Goal: Find specific page/section: Find specific page/section

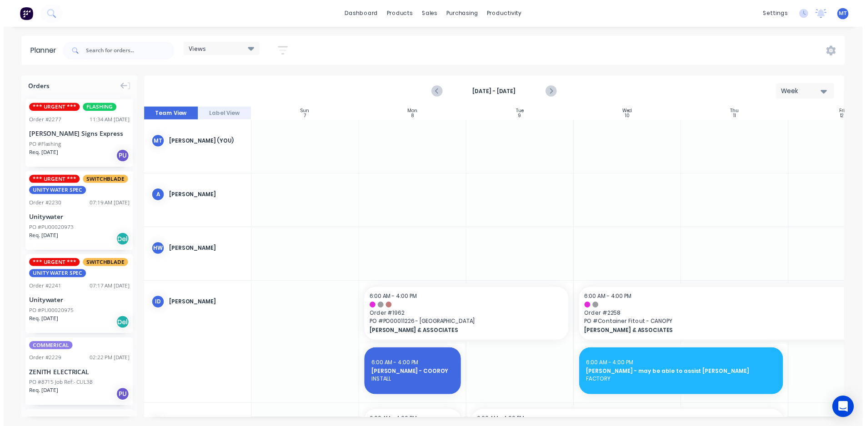
scroll to position [214, 165]
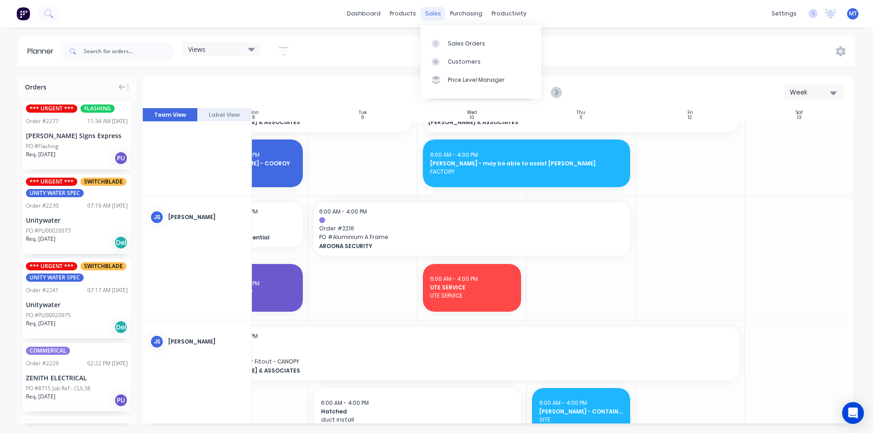
click at [436, 17] on div "sales" at bounding box center [433, 14] width 25 height 14
click at [500, 15] on div "productivity" at bounding box center [509, 14] width 44 height 14
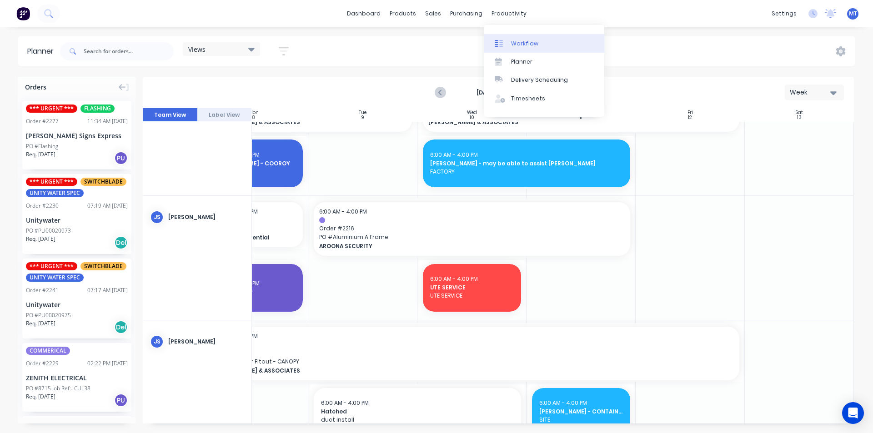
click at [521, 45] on div "Workflow" at bounding box center [524, 44] width 27 height 8
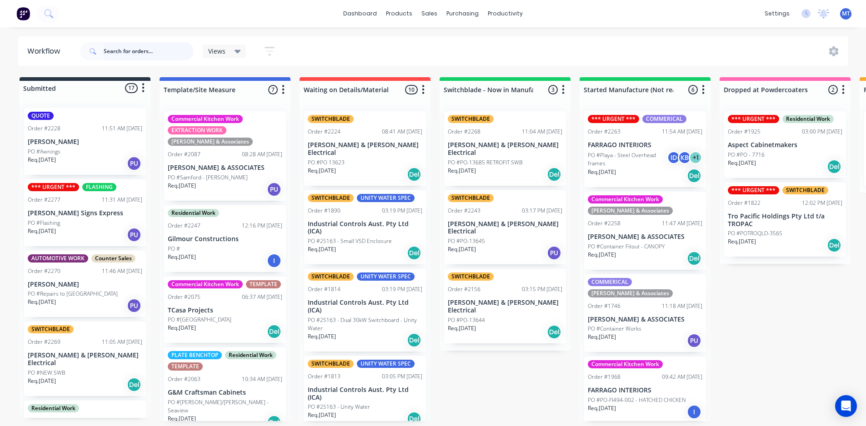
click at [136, 53] on input "text" at bounding box center [149, 51] width 90 height 18
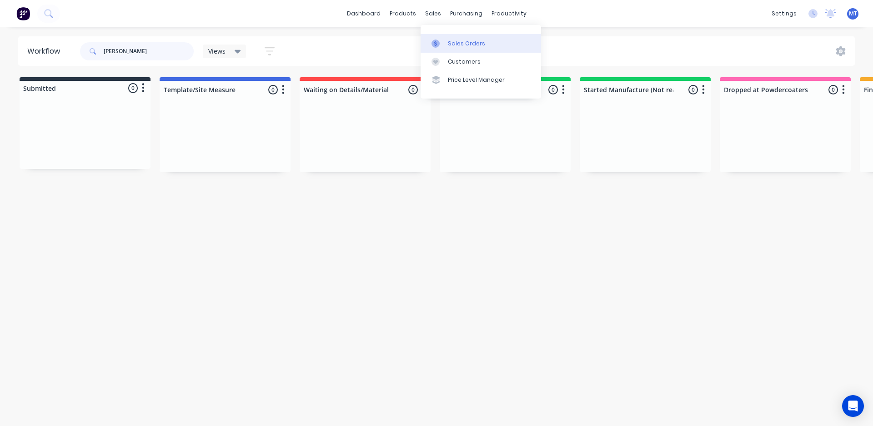
type input "[PERSON_NAME]"
click at [465, 45] on div "Sales Orders" at bounding box center [466, 44] width 37 height 8
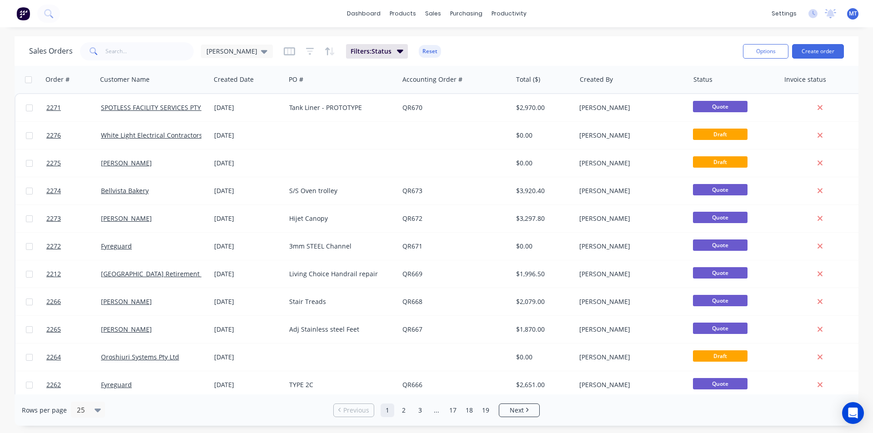
drag, startPoint x: 235, startPoint y: 54, endPoint x: 160, endPoint y: 53, distance: 75.0
click at [261, 53] on icon at bounding box center [264, 51] width 6 height 10
click at [216, 129] on button "None" at bounding box center [256, 129] width 104 height 10
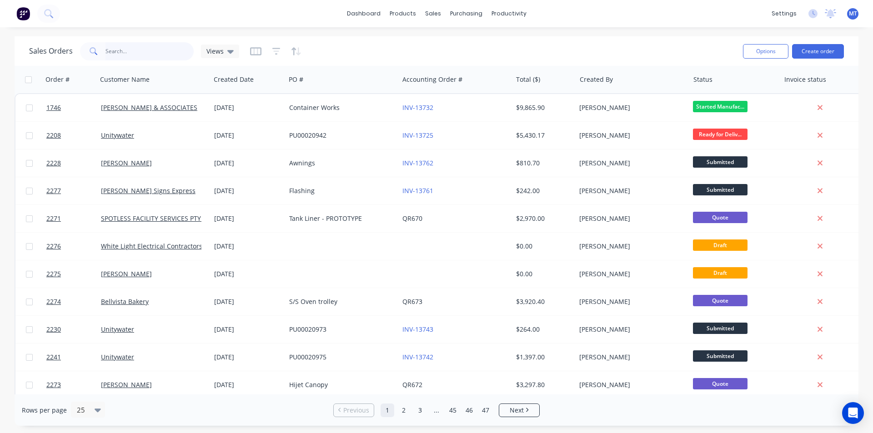
click at [145, 52] on input "text" at bounding box center [149, 51] width 89 height 18
type input "[PERSON_NAME]"
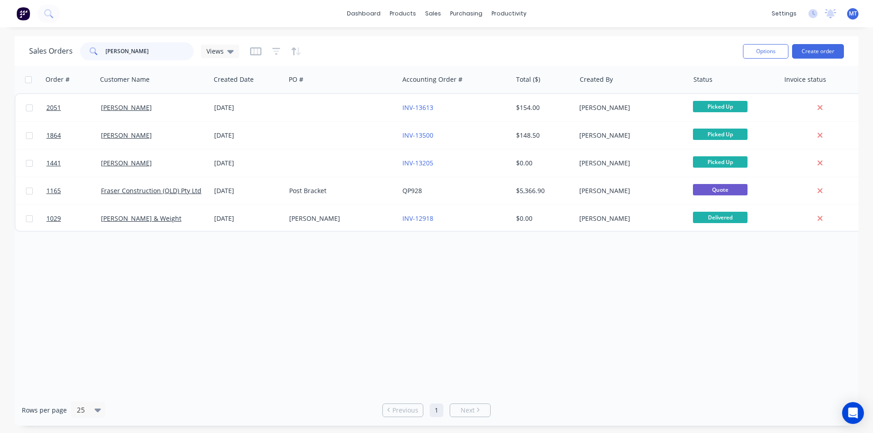
drag, startPoint x: 148, startPoint y: 50, endPoint x: 81, endPoint y: 56, distance: 67.1
click at [81, 56] on div "[PERSON_NAME]" at bounding box center [137, 51] width 114 height 18
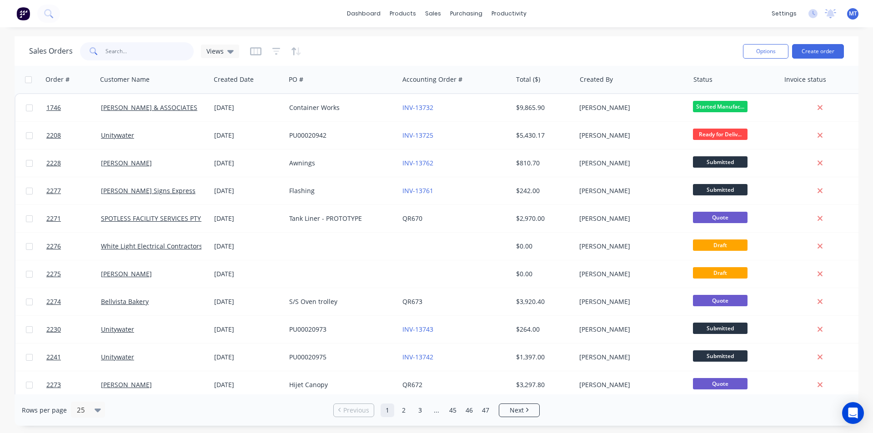
click at [171, 49] on input "text" at bounding box center [149, 51] width 89 height 18
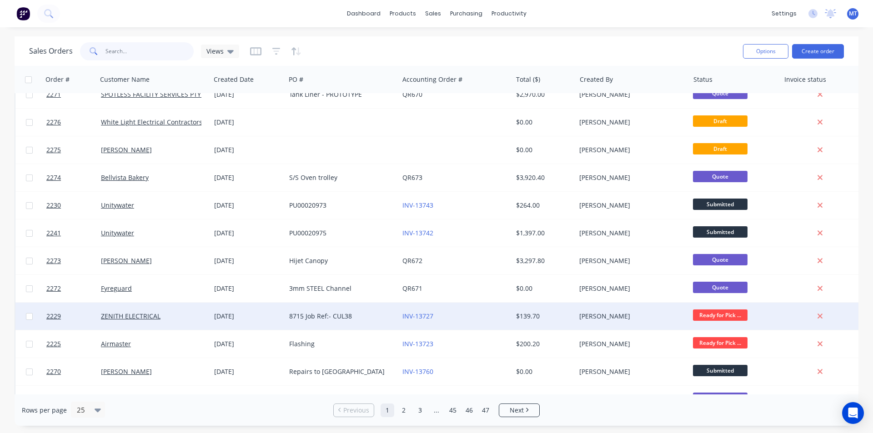
scroll to position [124, 0]
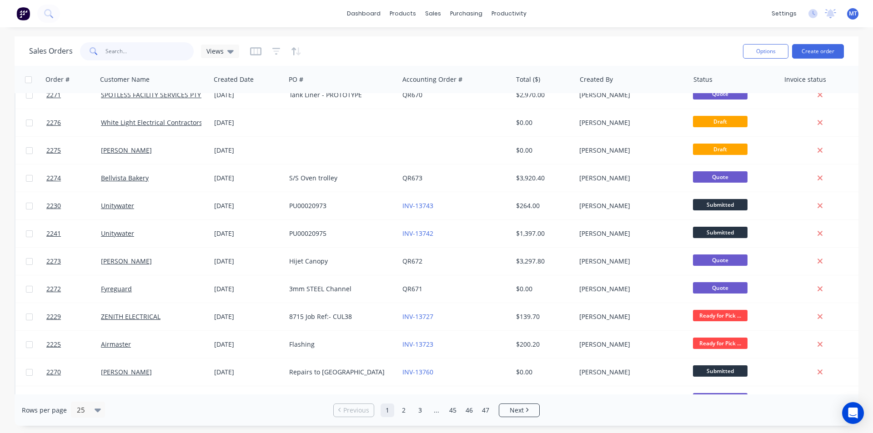
click at [132, 49] on input "text" at bounding box center [149, 51] width 89 height 18
click at [137, 52] on input "text" at bounding box center [149, 51] width 89 height 18
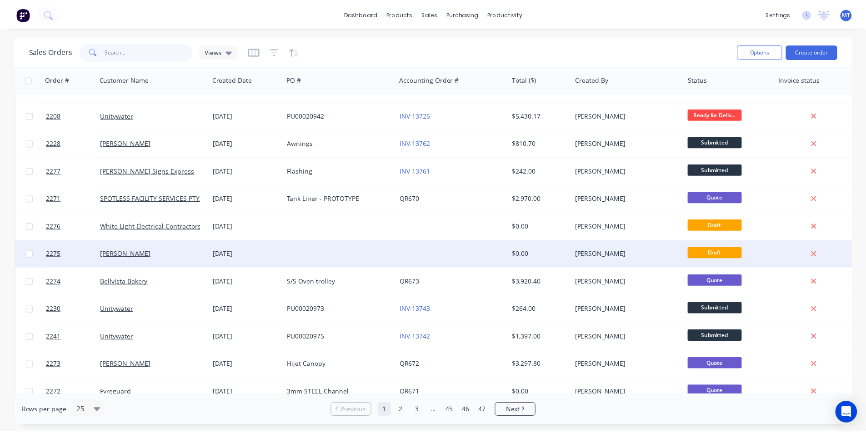
scroll to position [0, 0]
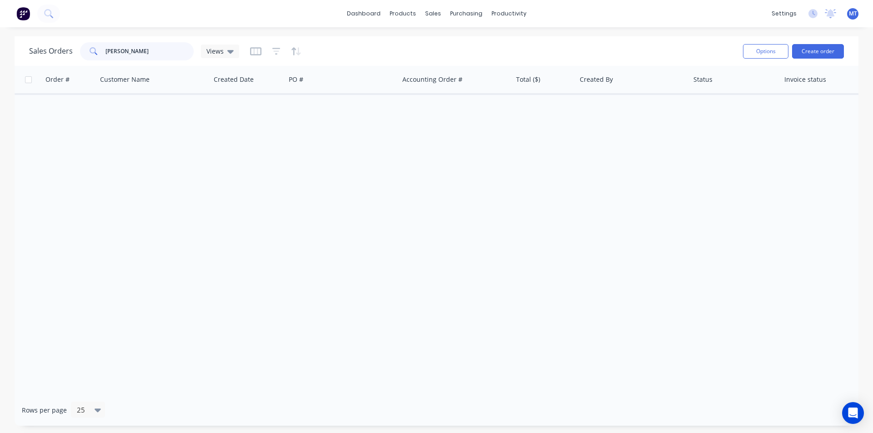
click at [152, 56] on input "[PERSON_NAME]" at bounding box center [149, 51] width 89 height 18
type input "j"
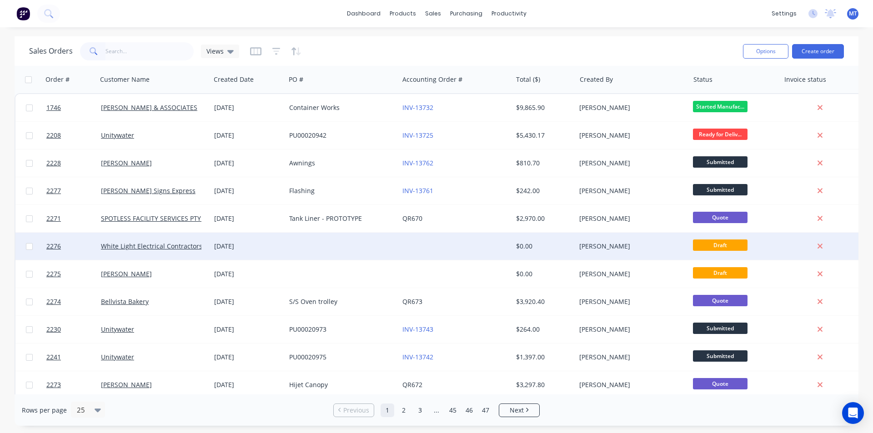
click at [261, 250] on div "[DATE]" at bounding box center [248, 246] width 68 height 9
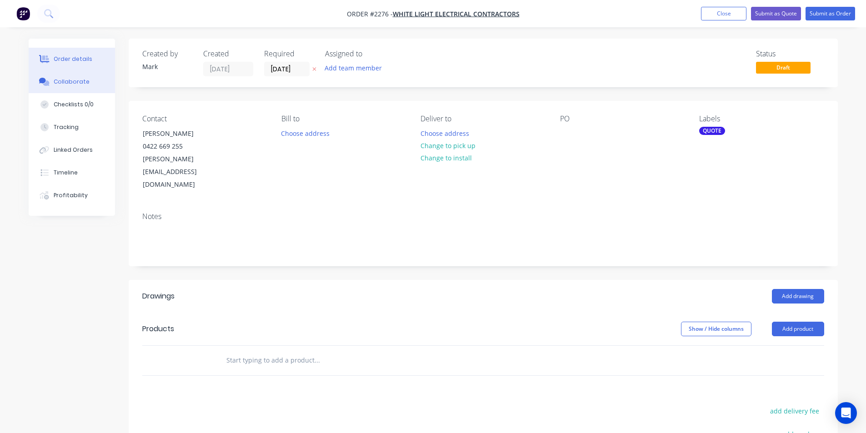
click at [73, 82] on div "Collaborate" at bounding box center [72, 82] width 36 height 8
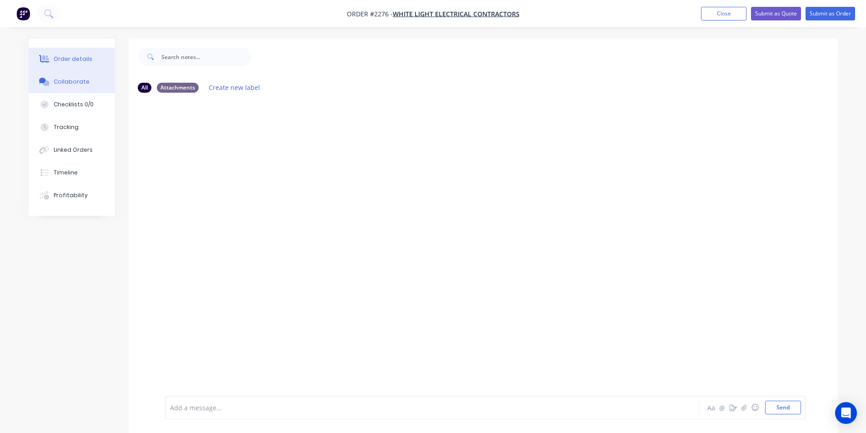
click at [73, 58] on div "Order details" at bounding box center [73, 59] width 39 height 8
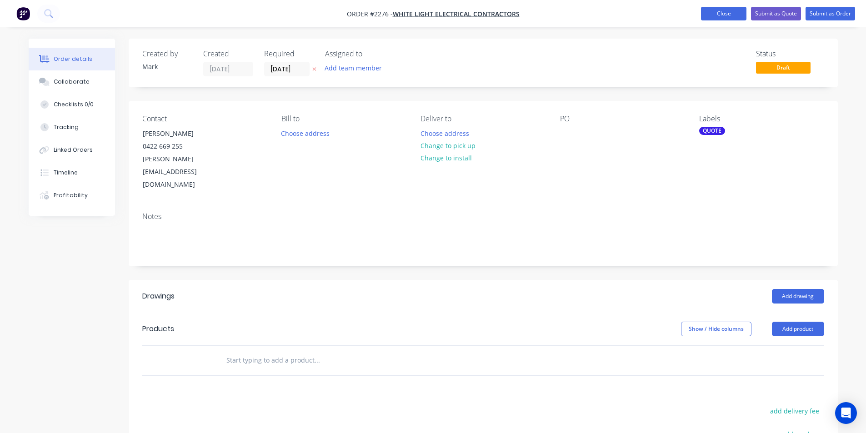
click at [731, 13] on button "Close" at bounding box center [723, 14] width 45 height 14
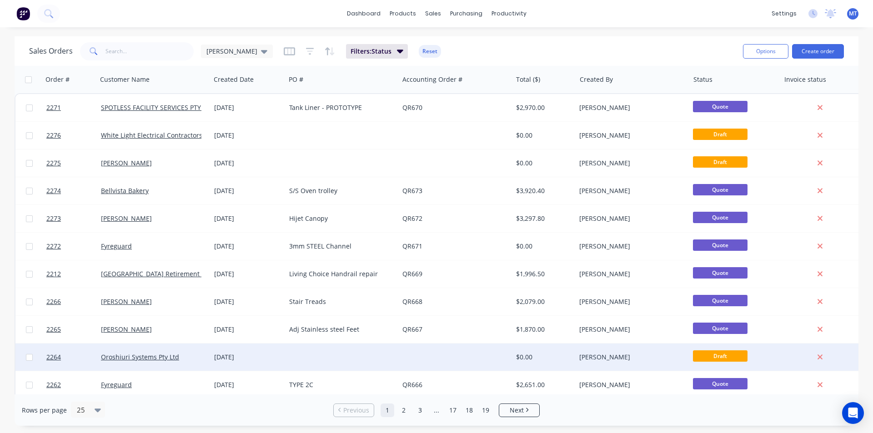
click at [286, 365] on div at bounding box center [341, 357] width 113 height 27
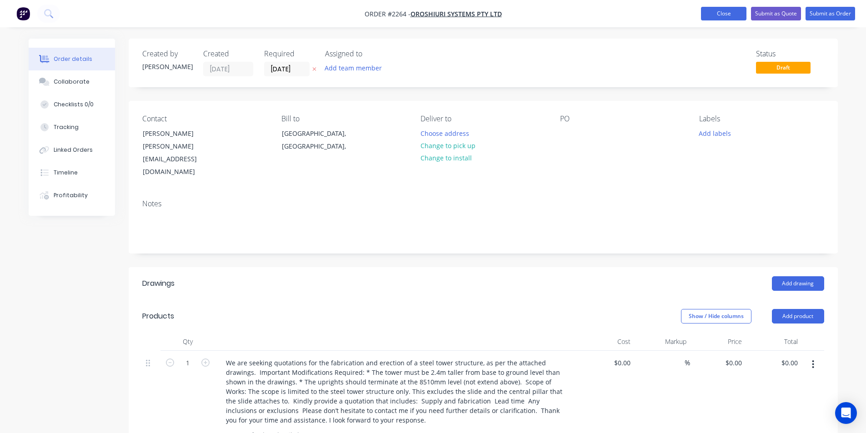
click at [733, 14] on button "Close" at bounding box center [723, 14] width 45 height 14
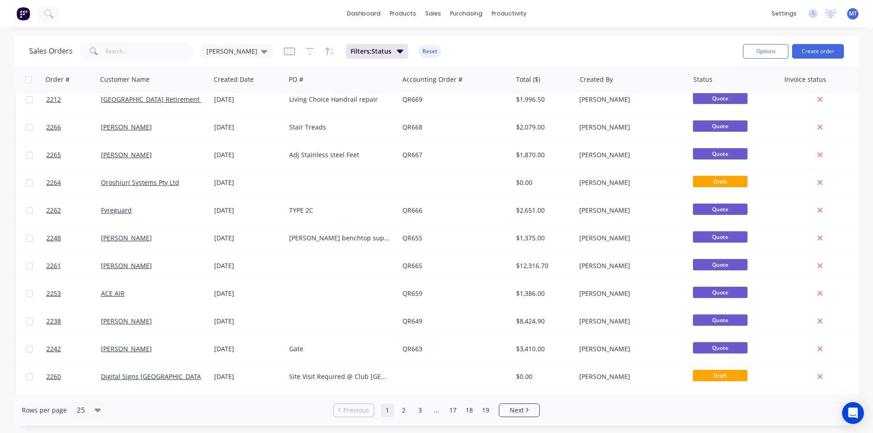
scroll to position [169, 0]
